Goal: Transaction & Acquisition: Purchase product/service

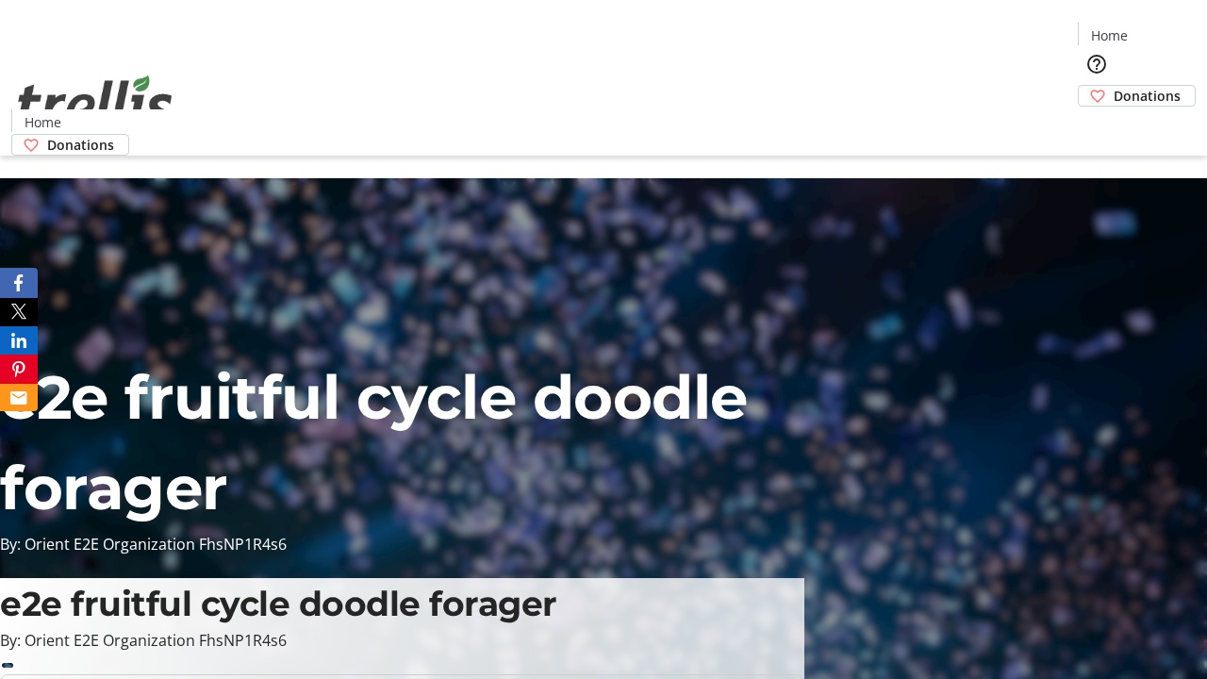
click at [1114, 86] on span "Donations" at bounding box center [1147, 96] width 67 height 20
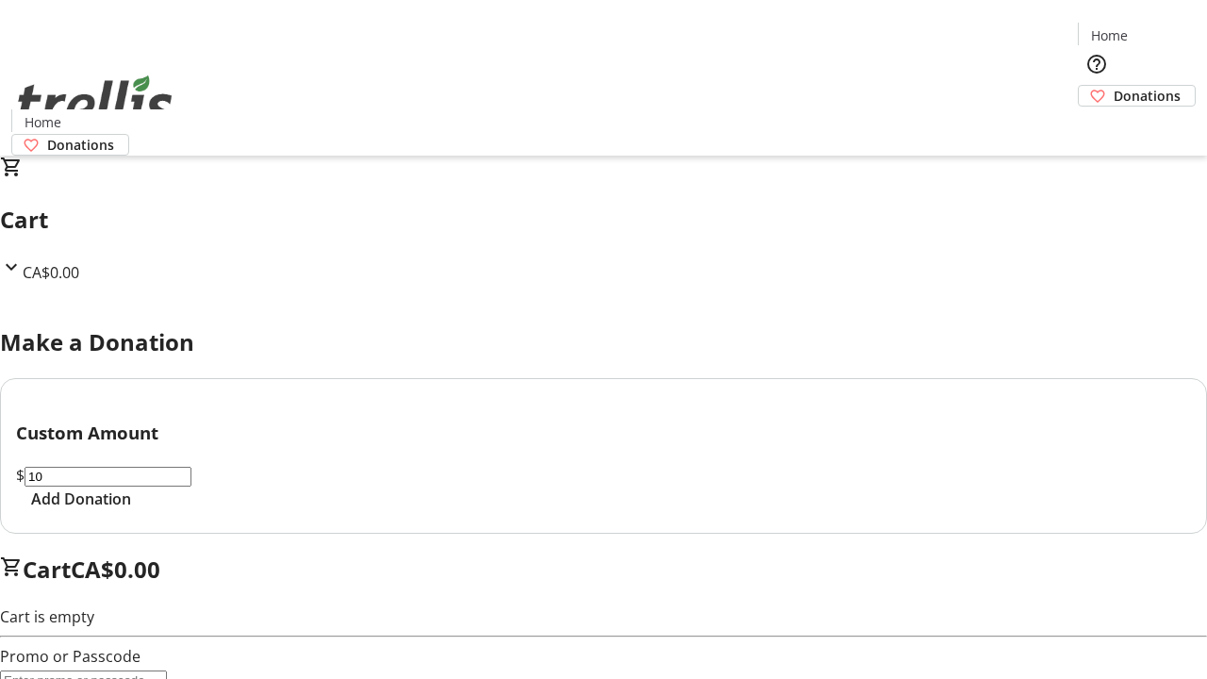
click at [131, 510] on span "Add Donation" at bounding box center [81, 499] width 100 height 23
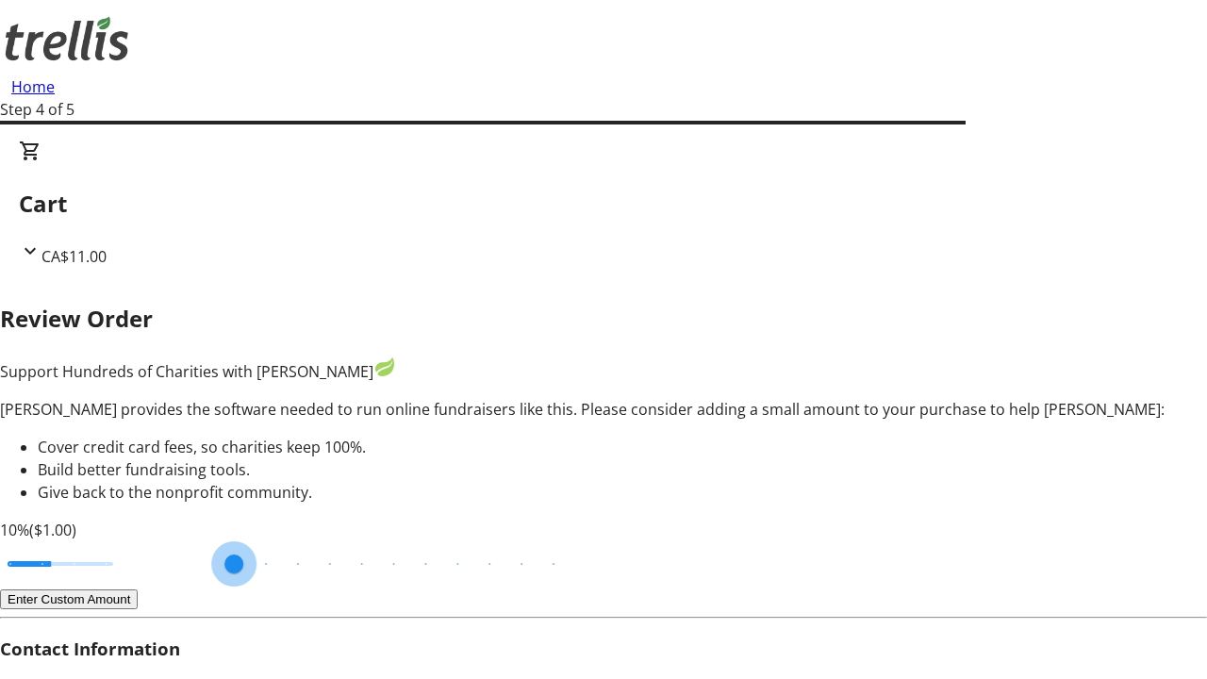
type input "3"
click at [127, 543] on input "Cover fees percentage" at bounding box center [60, 564] width 145 height 42
